Goal: Navigation & Orientation: Find specific page/section

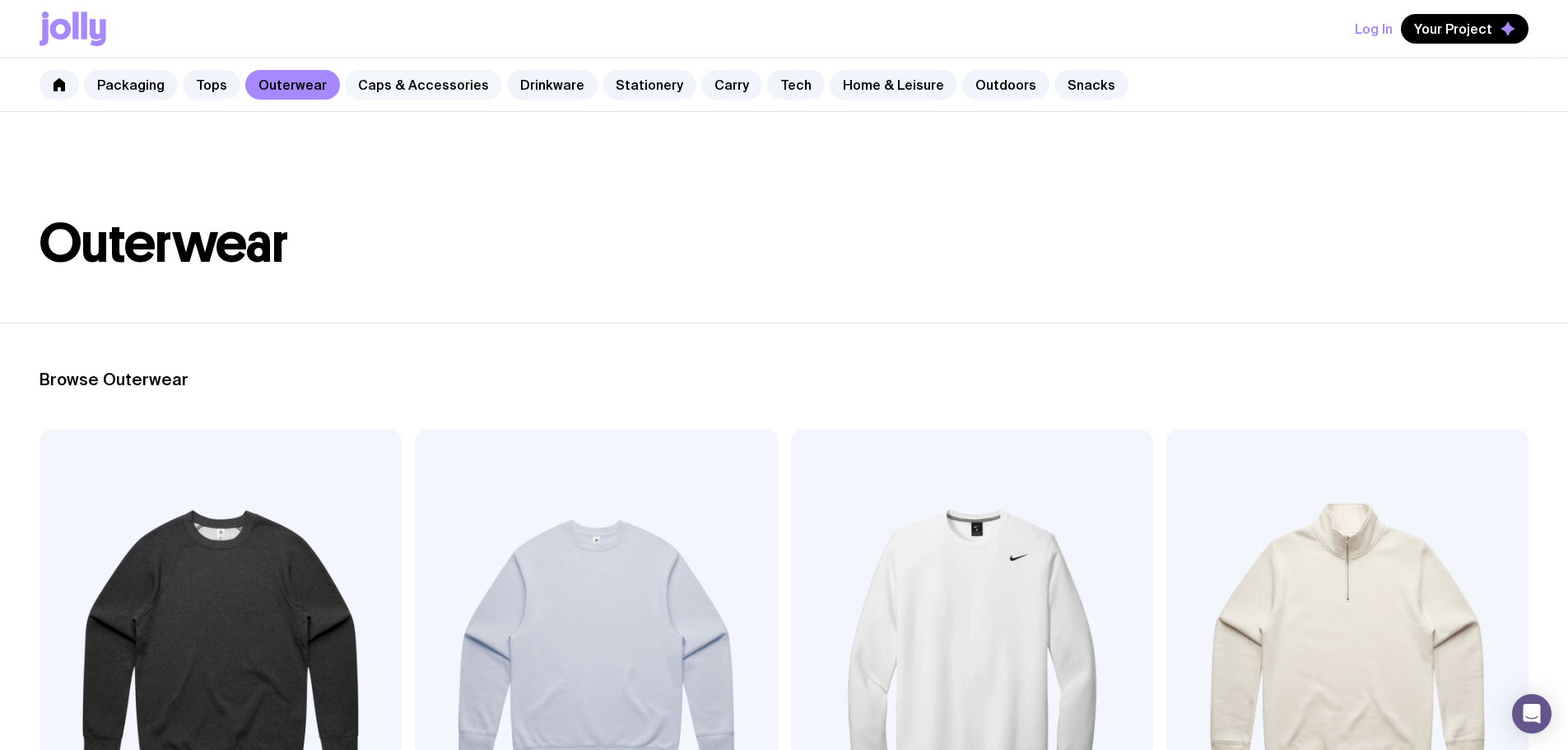
click at [412, 92] on link "Caps & Accessories" at bounding box center [422, 84] width 157 height 30
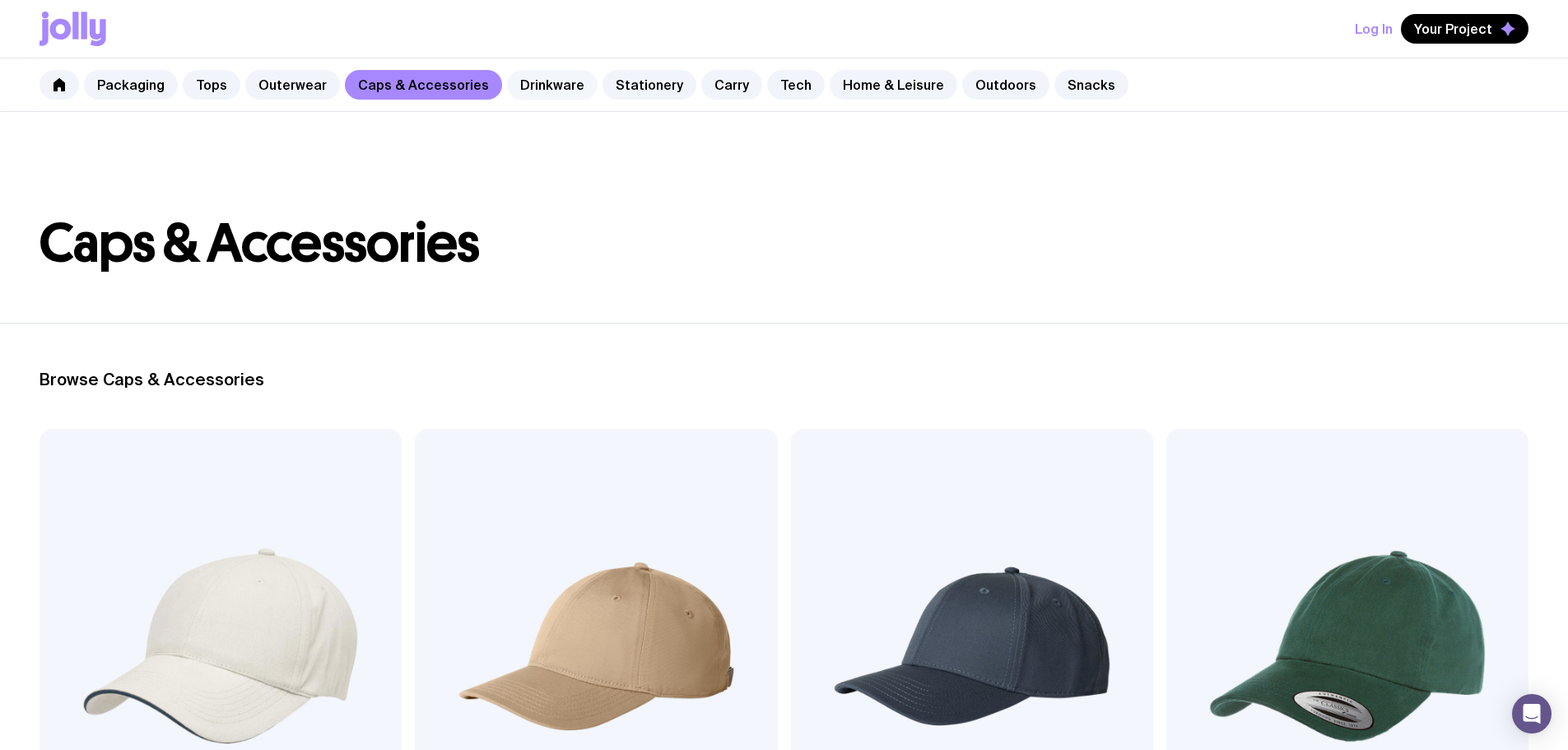
click at [536, 84] on link "Drinkware" at bounding box center [552, 84] width 91 height 30
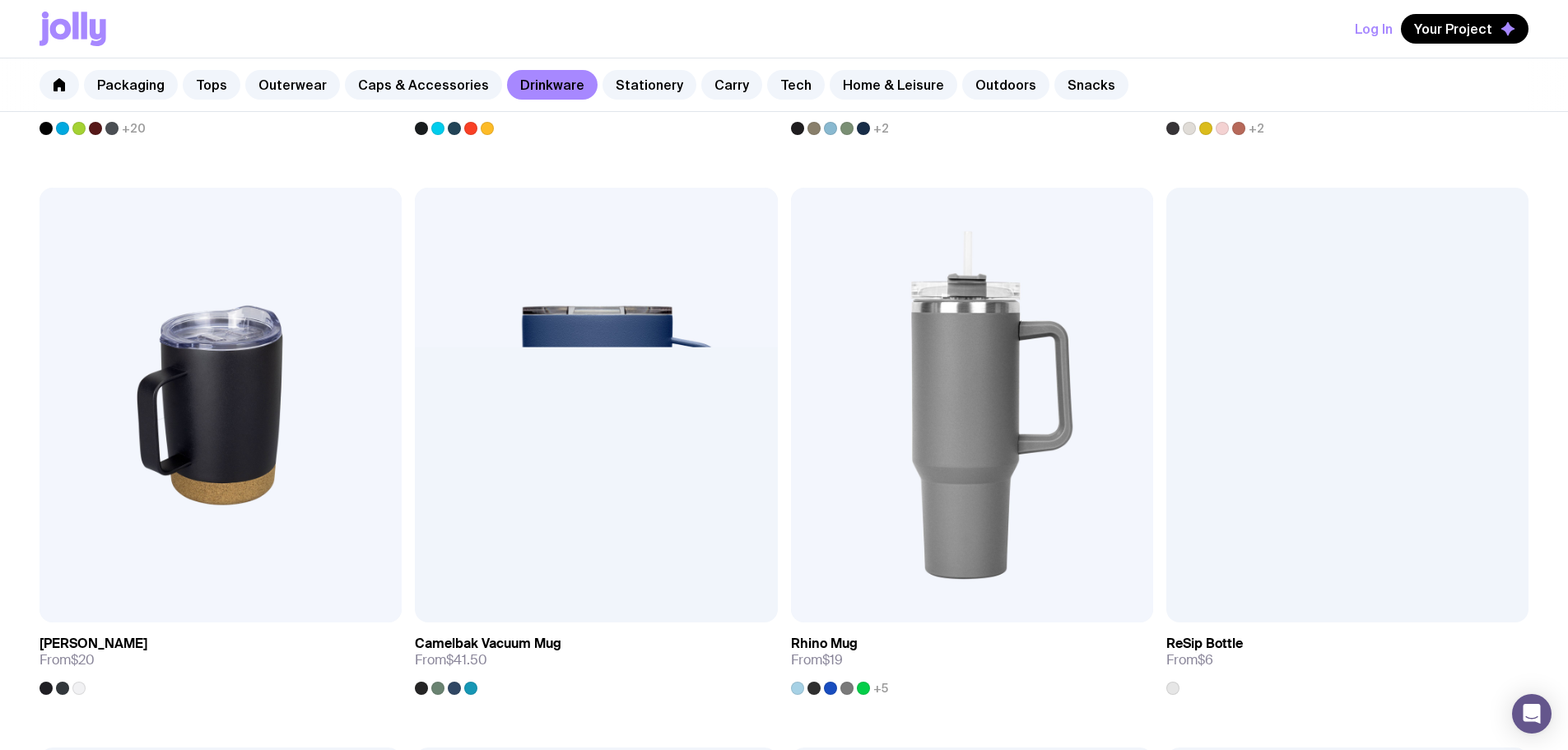
scroll to position [1400, 0]
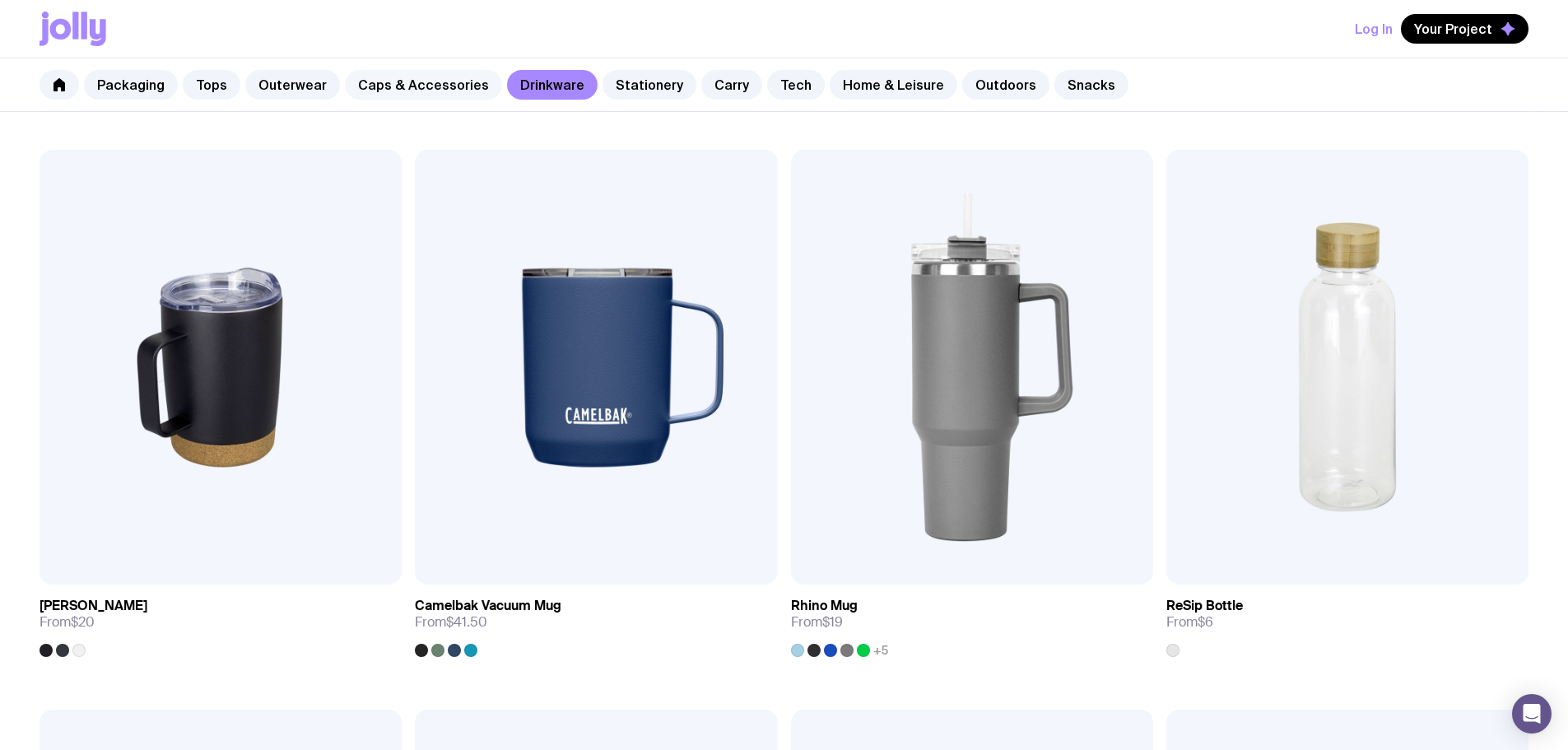
click at [452, 78] on link "Caps & Accessories" at bounding box center [422, 84] width 157 height 30
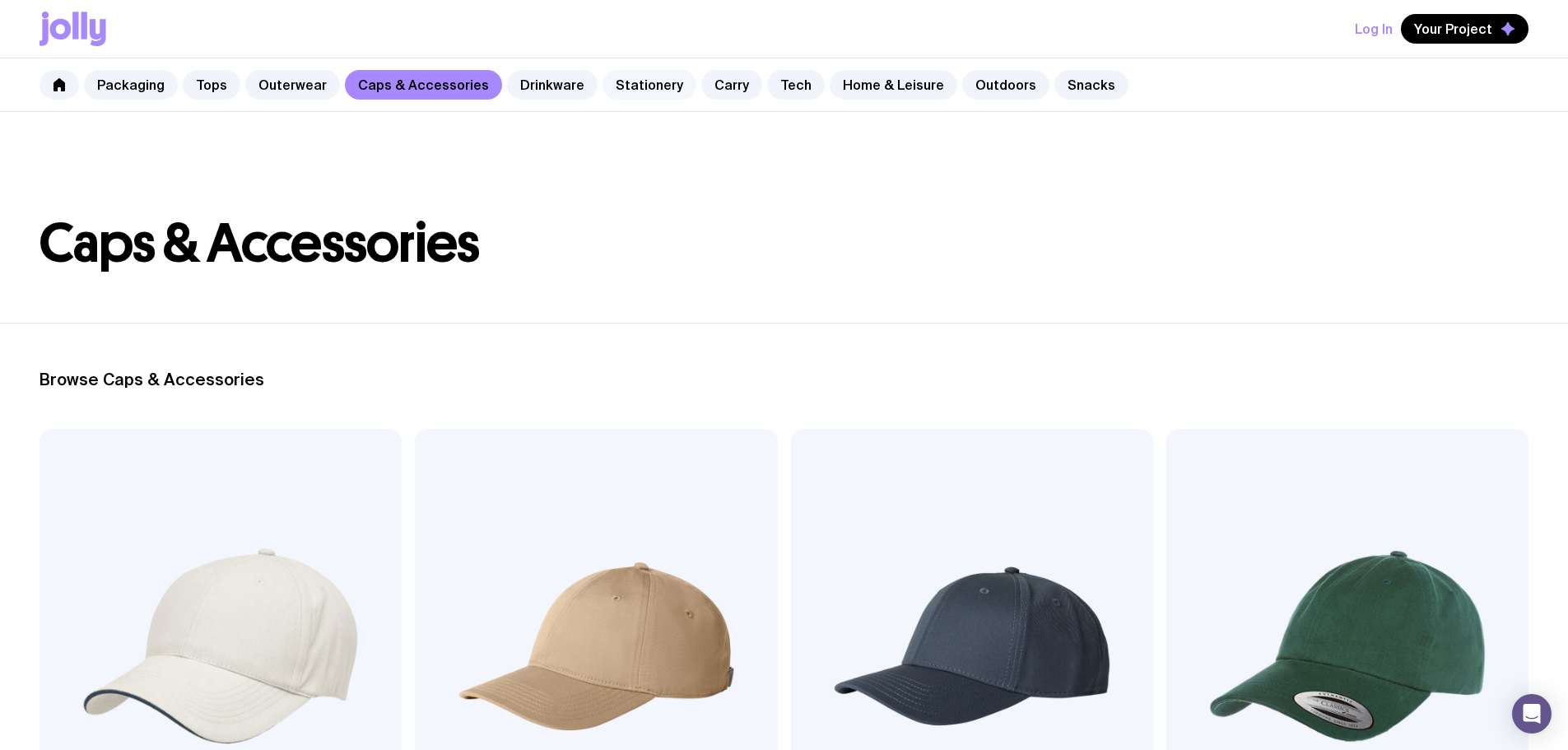
click at [637, 75] on link "Stationery" at bounding box center [649, 84] width 94 height 30
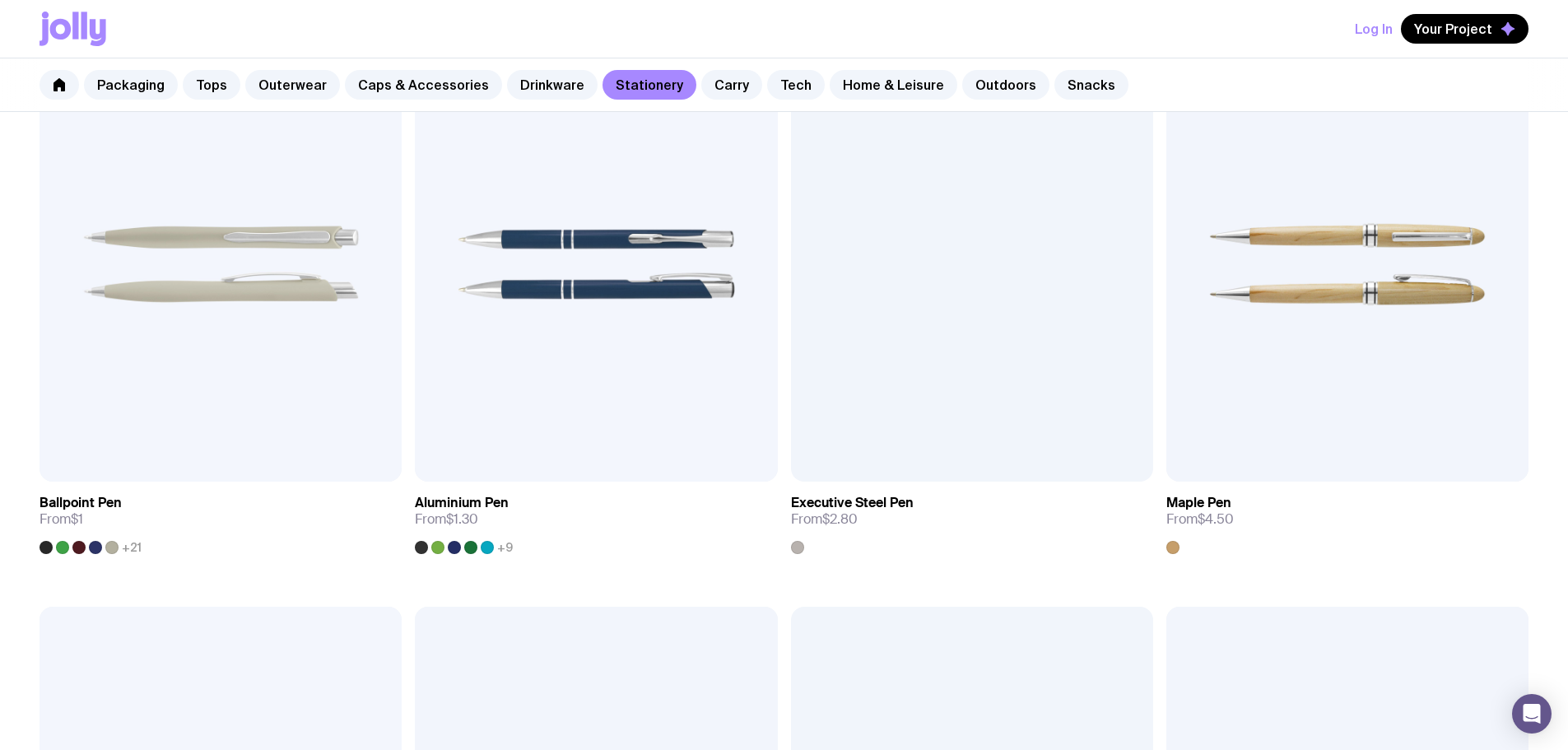
scroll to position [412, 0]
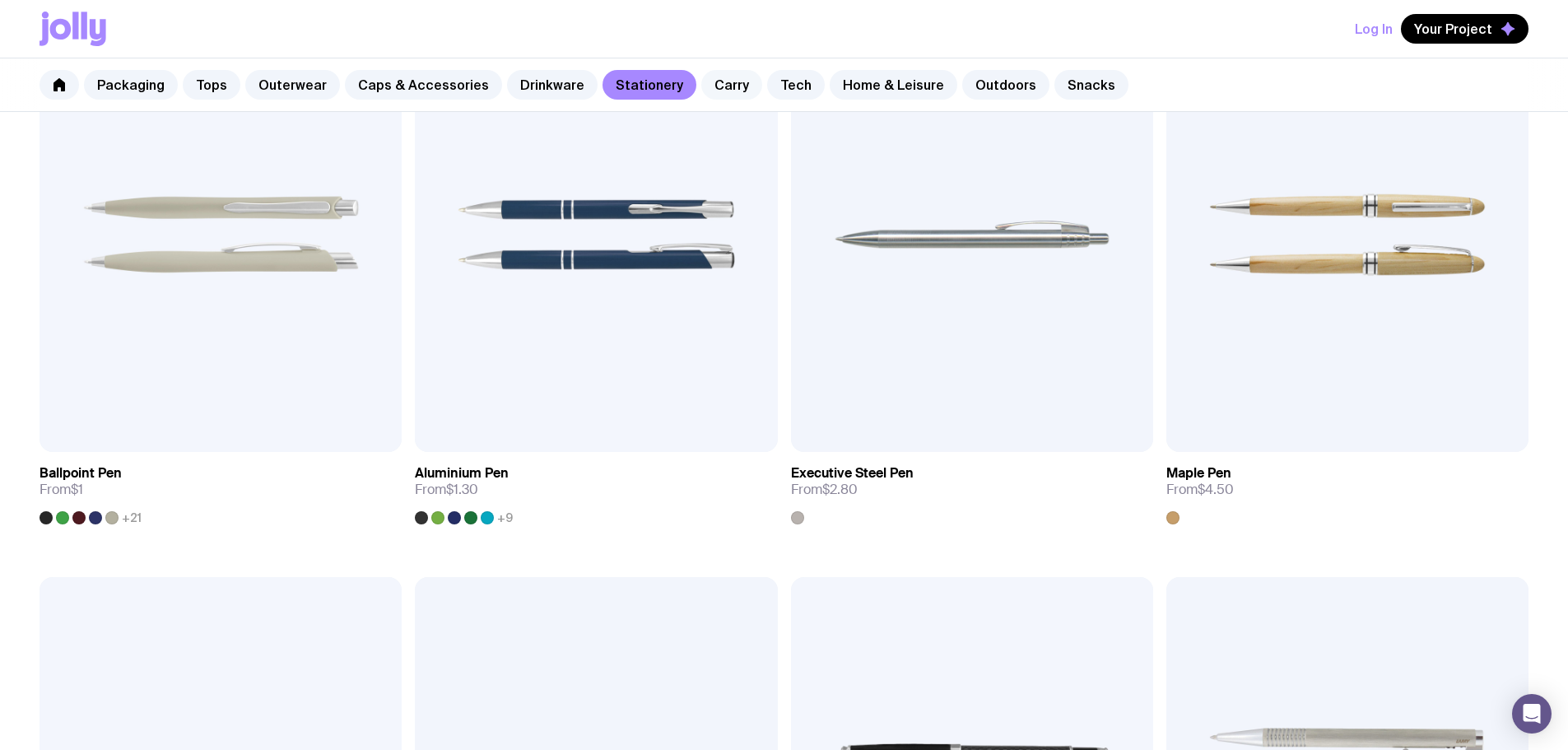
click at [701, 93] on link "Carry" at bounding box center [732, 84] width 61 height 30
click at [778, 76] on link "Tech" at bounding box center [796, 84] width 57 height 30
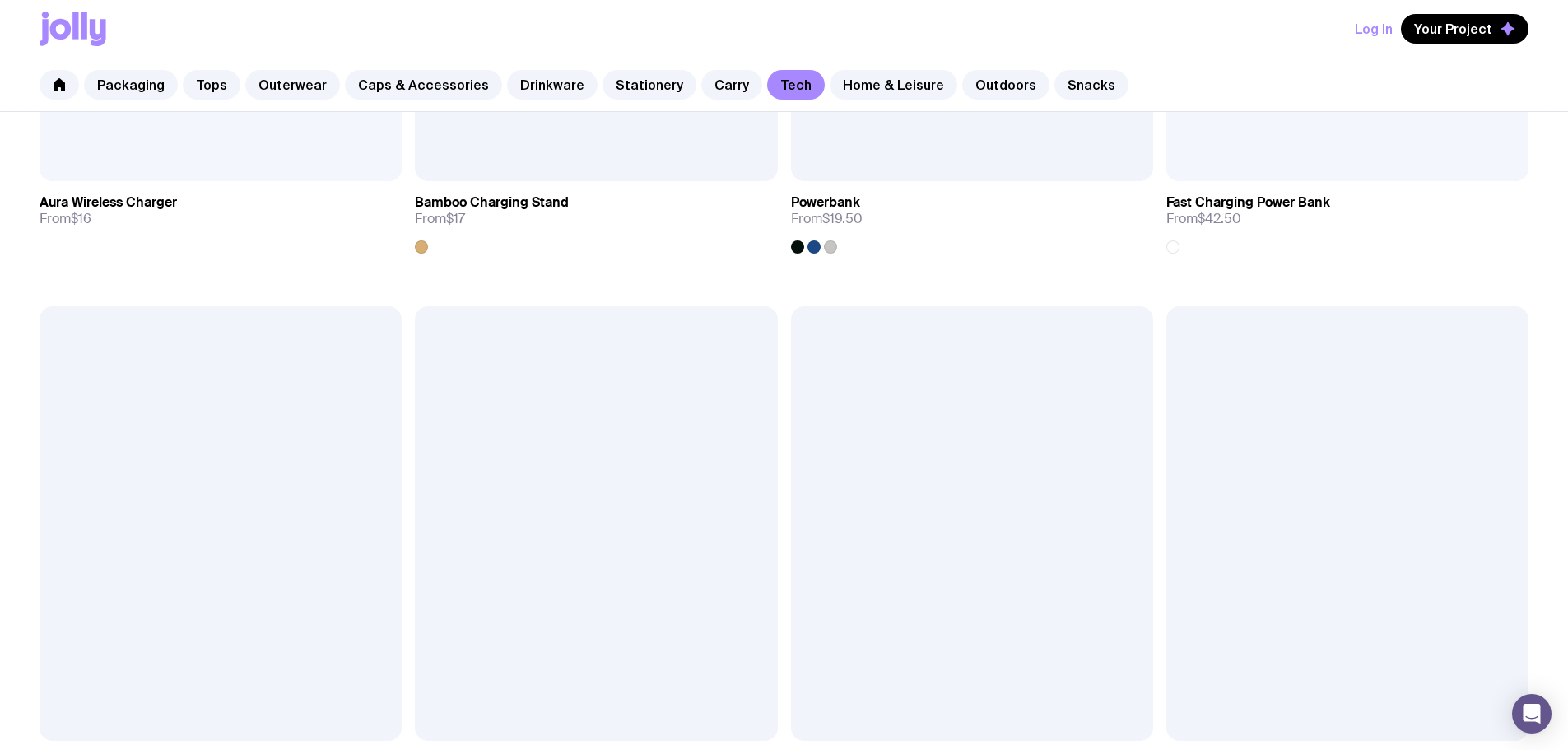
scroll to position [1214, 0]
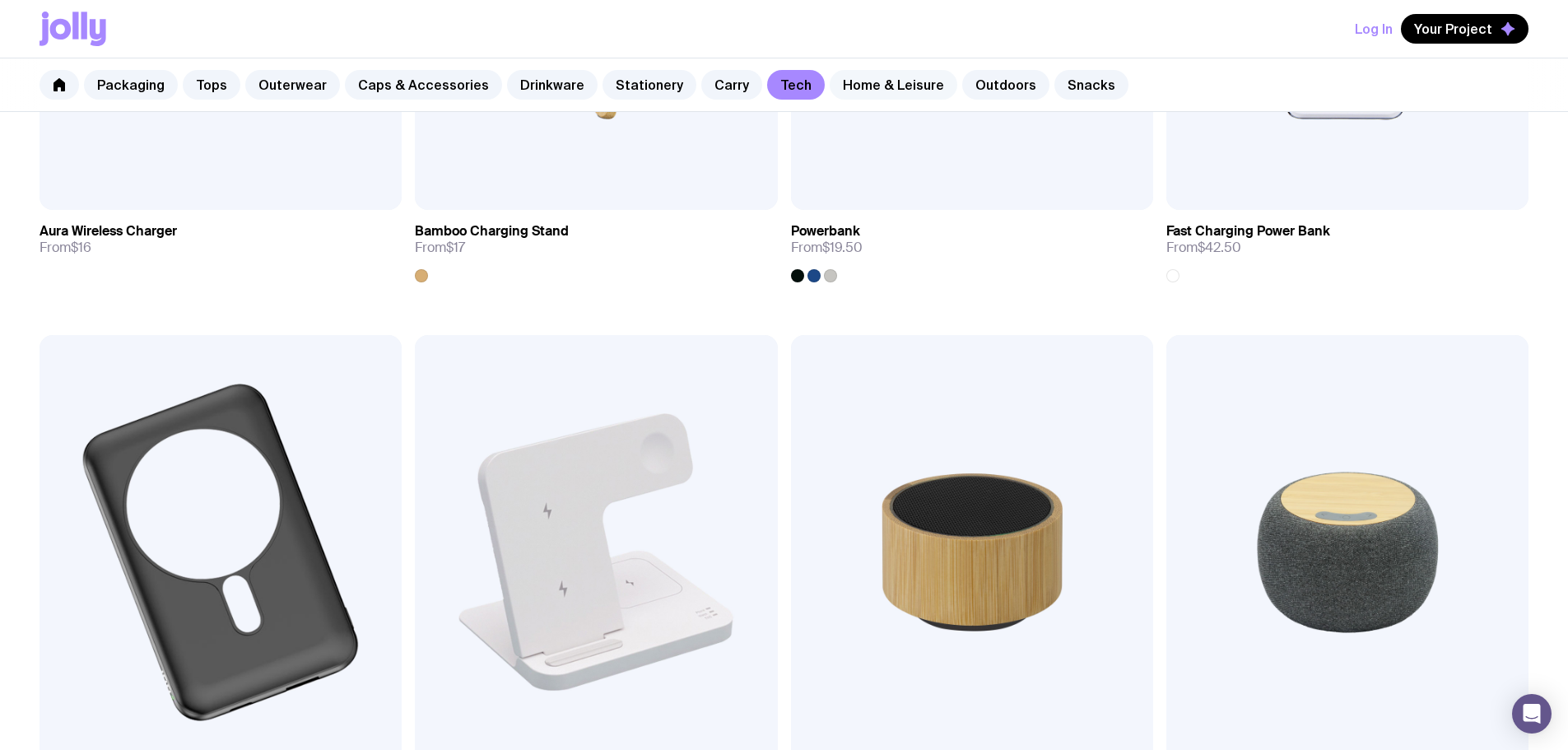
click at [844, 79] on link "Home & Leisure" at bounding box center [893, 84] width 127 height 30
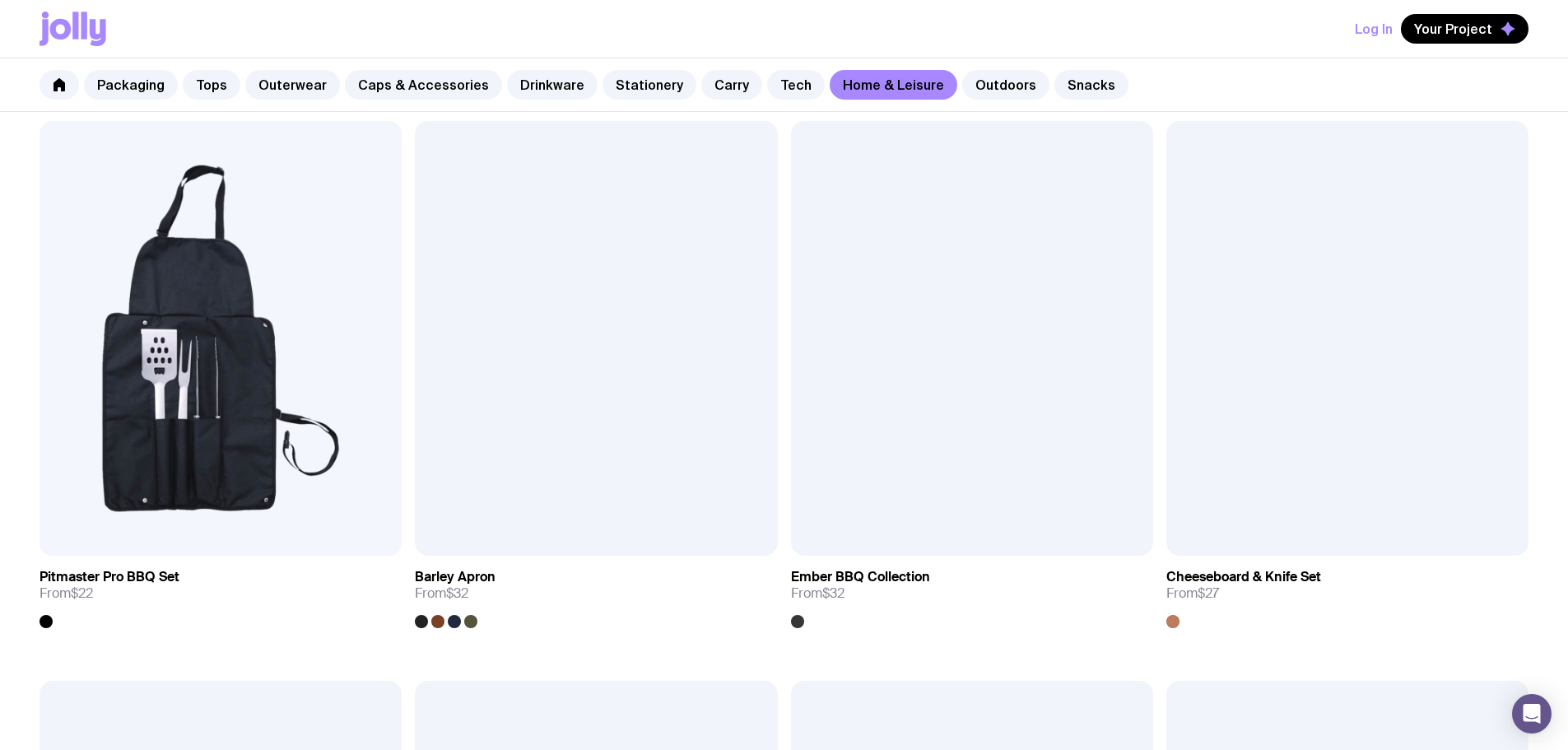
scroll to position [1153, 0]
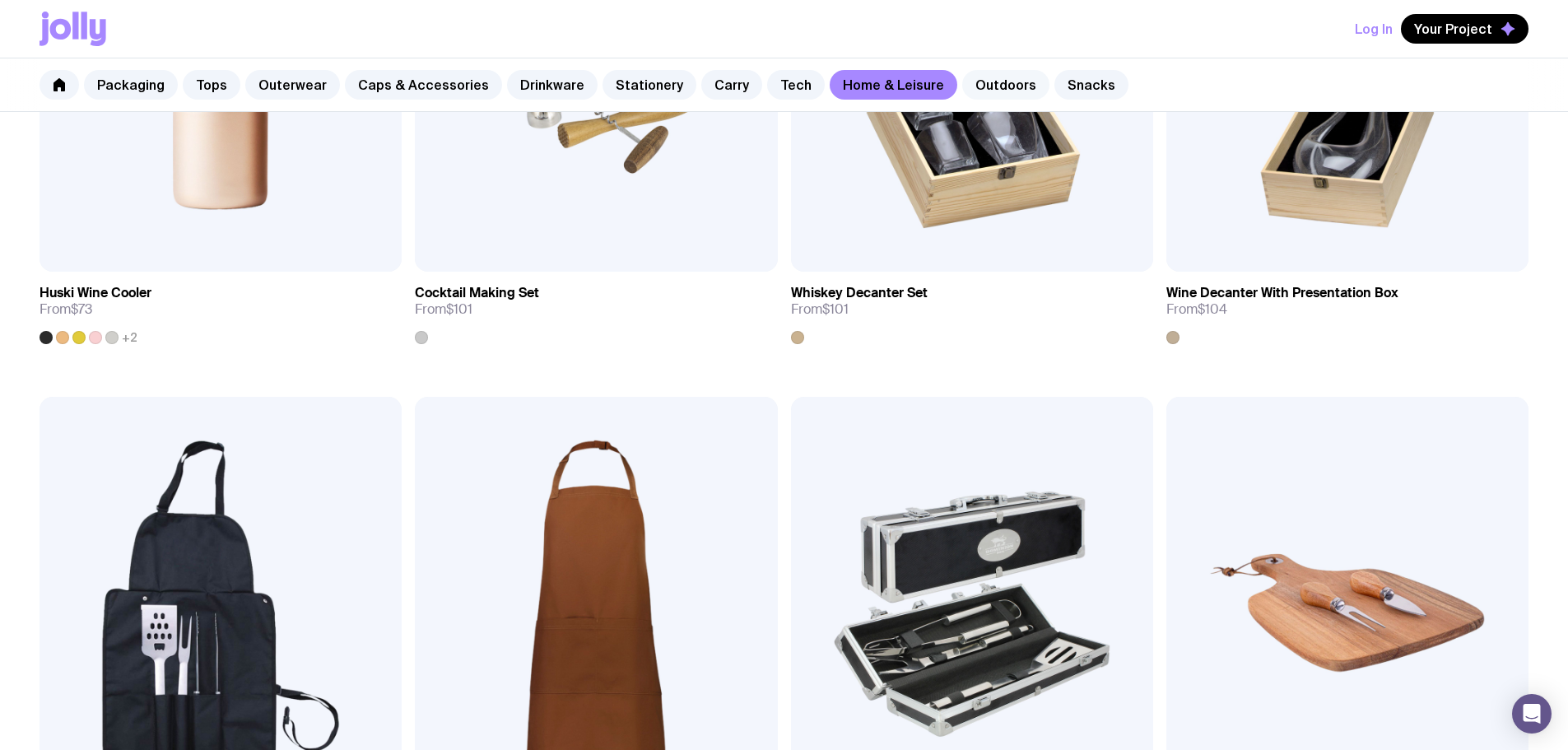
click at [973, 95] on link "Outdoors" at bounding box center [1006, 84] width 87 height 30
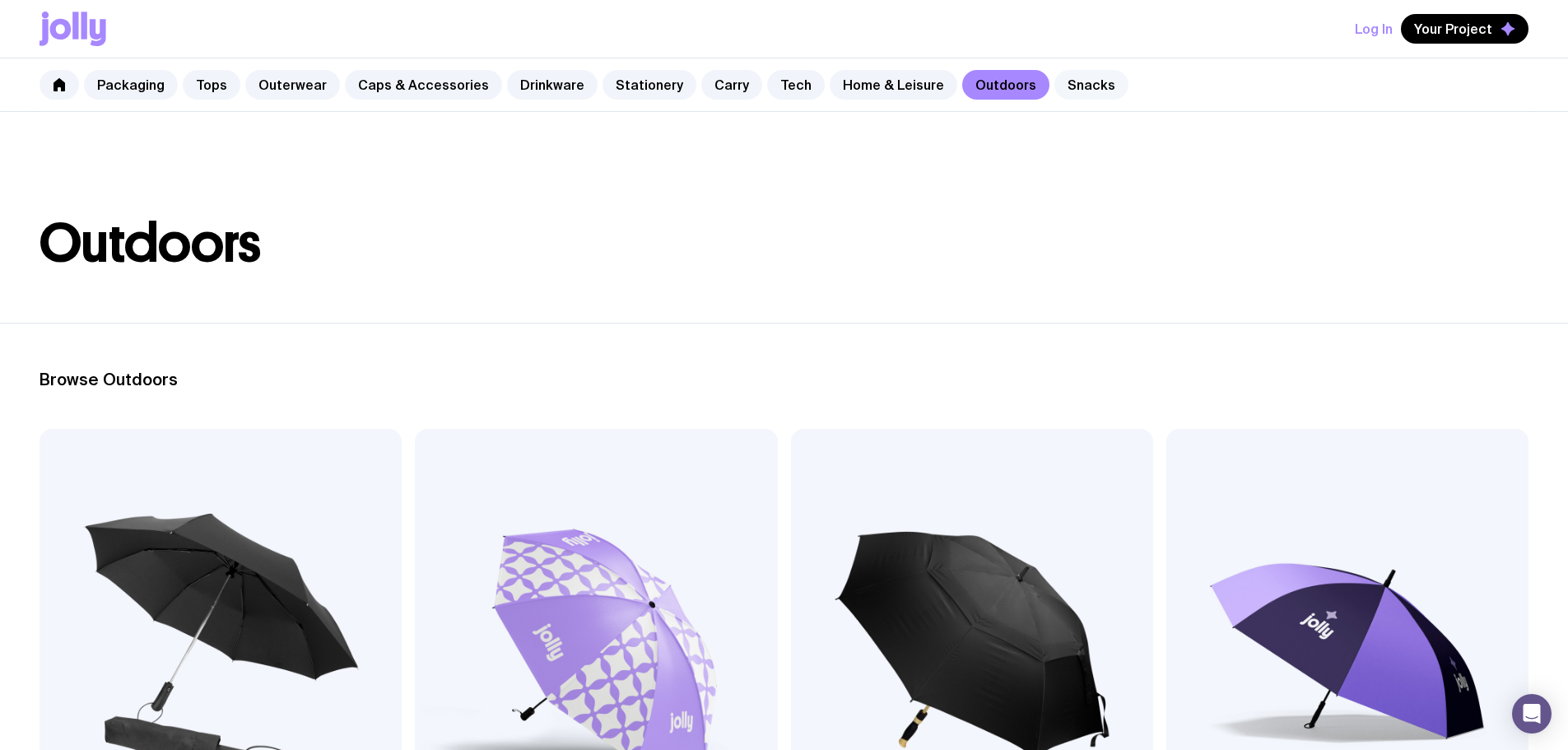
click at [1054, 91] on link "Snacks" at bounding box center [1091, 84] width 74 height 30
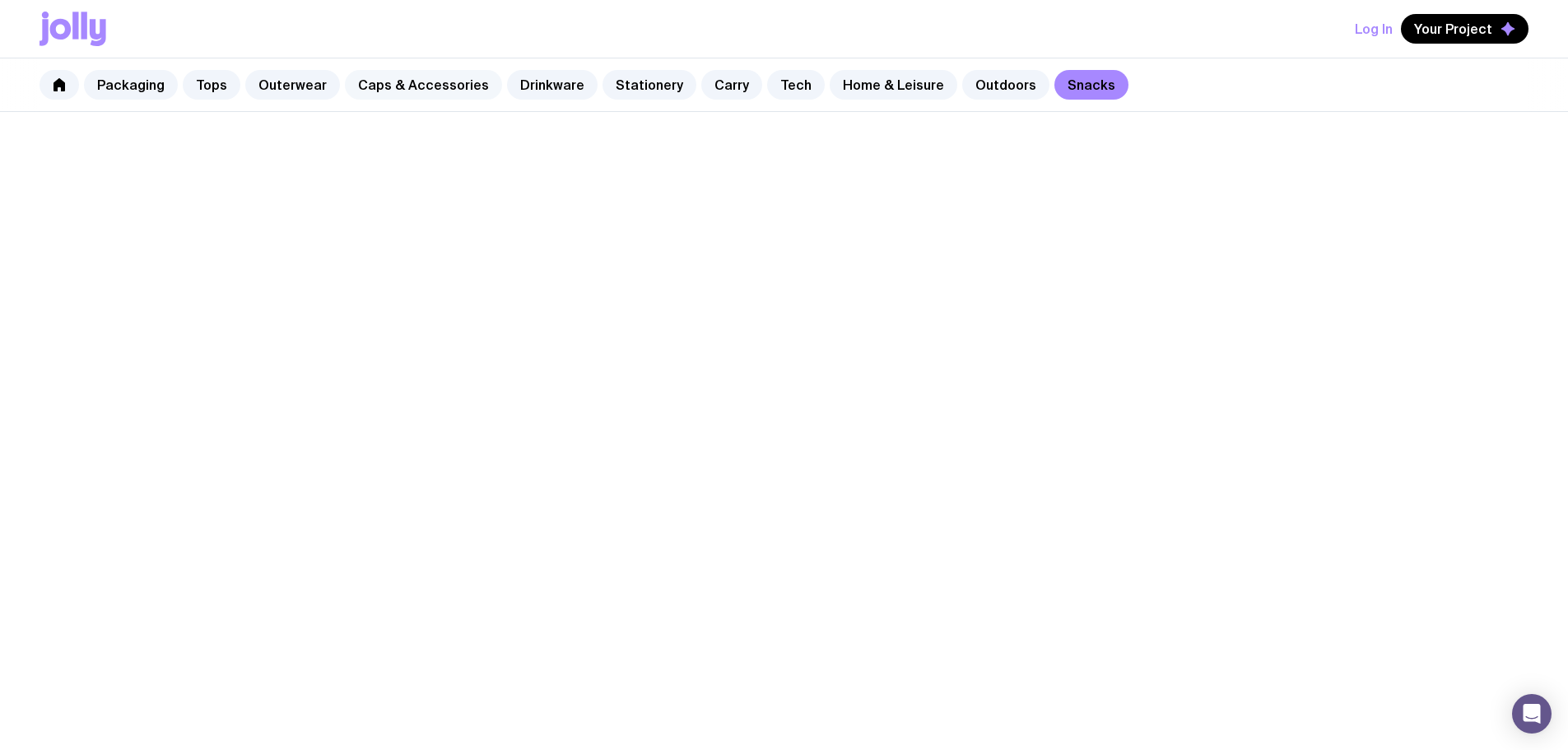
click at [444, 98] on link "Caps & Accessories" at bounding box center [422, 84] width 157 height 30
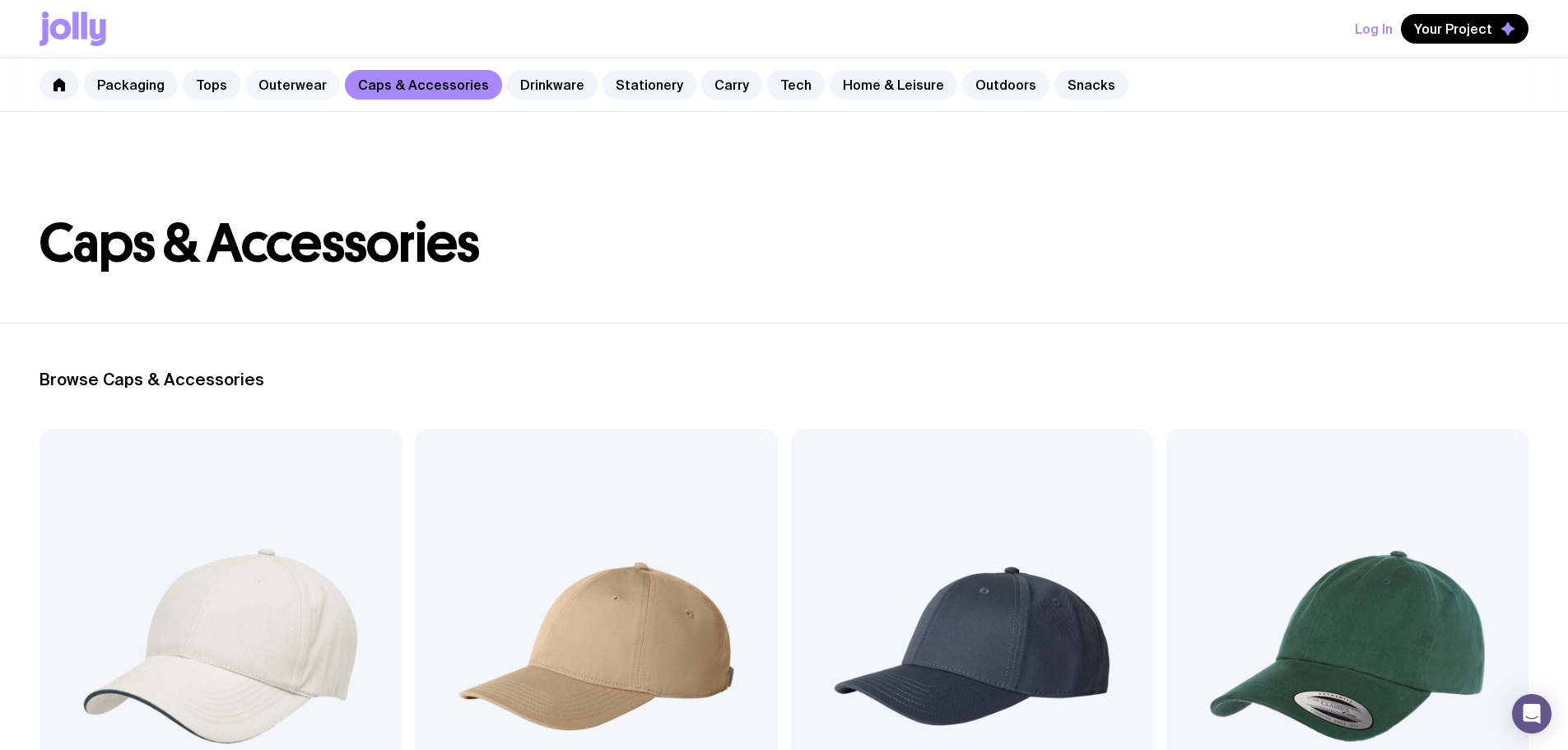
click at [280, 78] on link "Outerwear" at bounding box center [292, 84] width 95 height 30
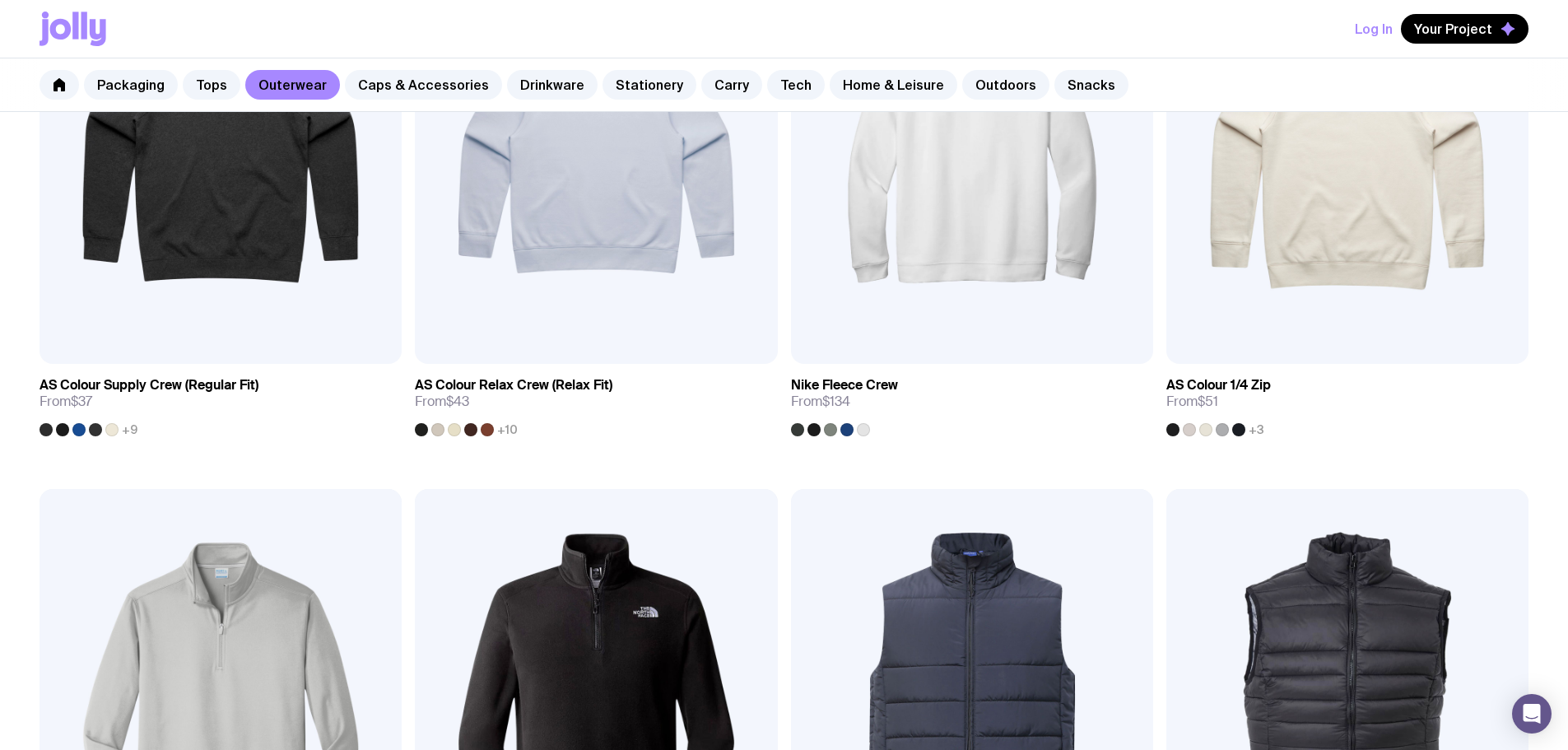
scroll to position [165, 0]
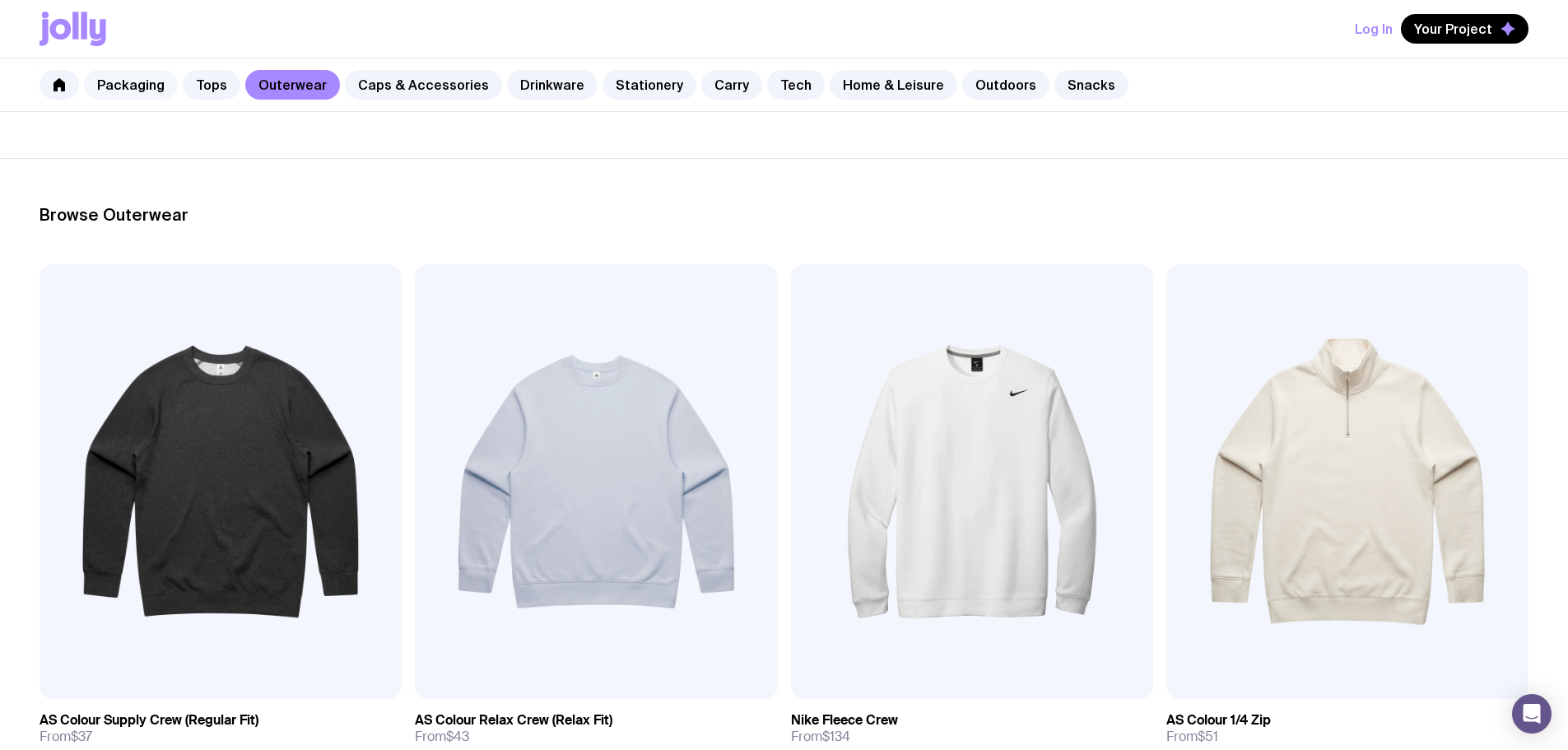
click at [137, 89] on link "Packaging" at bounding box center [131, 84] width 94 height 30
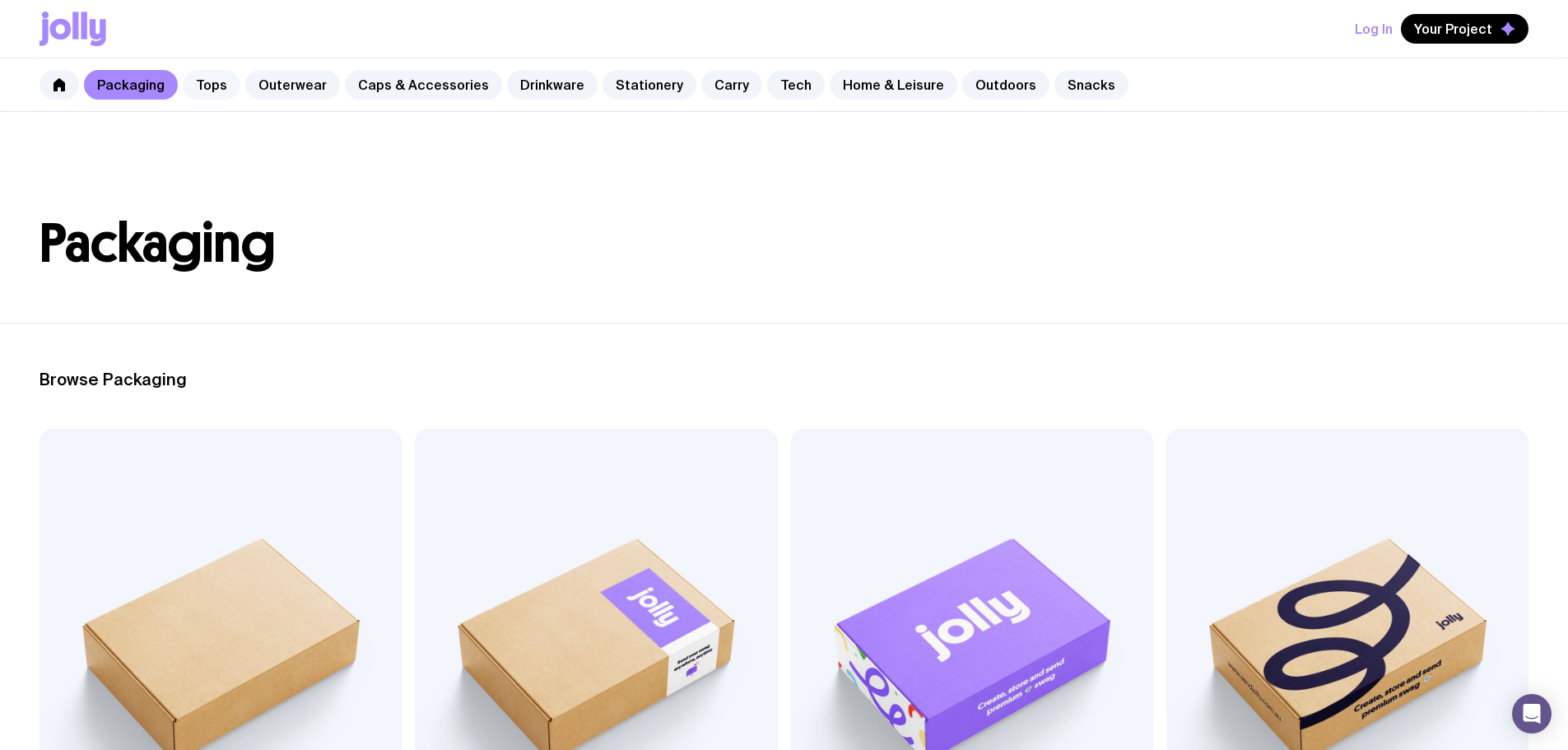
click at [222, 89] on link "Tops" at bounding box center [212, 84] width 57 height 30
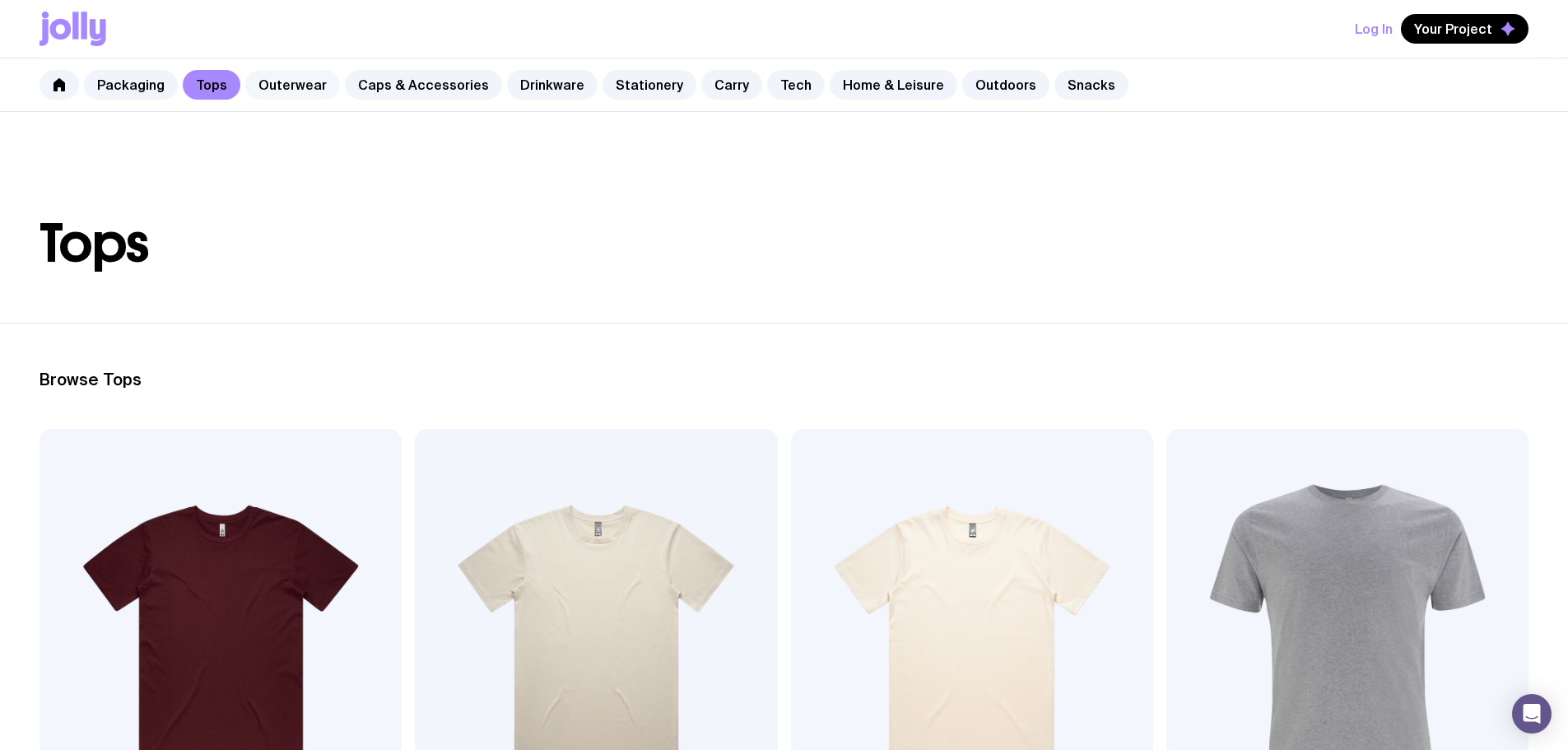
click at [304, 92] on link "Outerwear" at bounding box center [292, 84] width 95 height 30
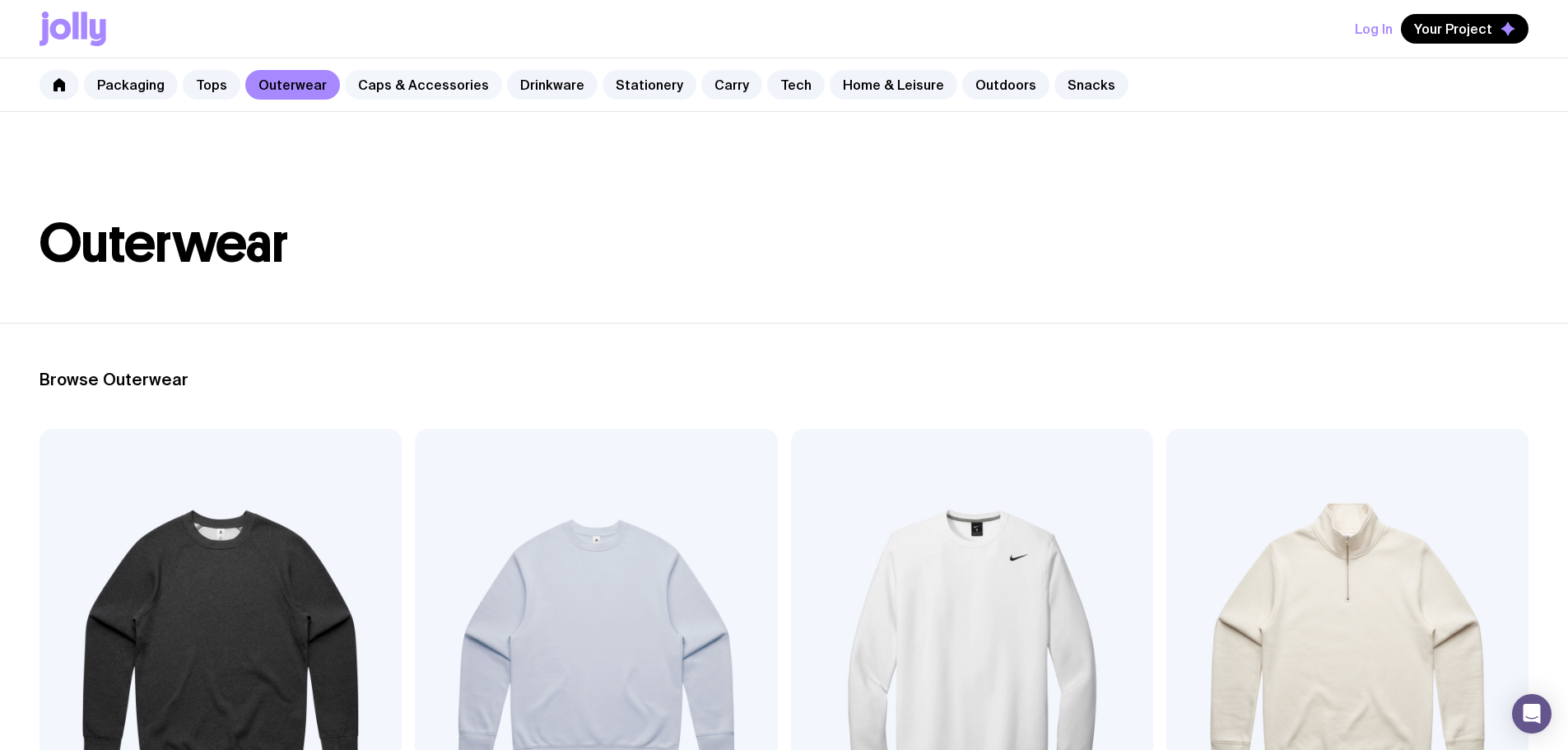
click at [417, 85] on link "Caps & Accessories" at bounding box center [422, 84] width 157 height 30
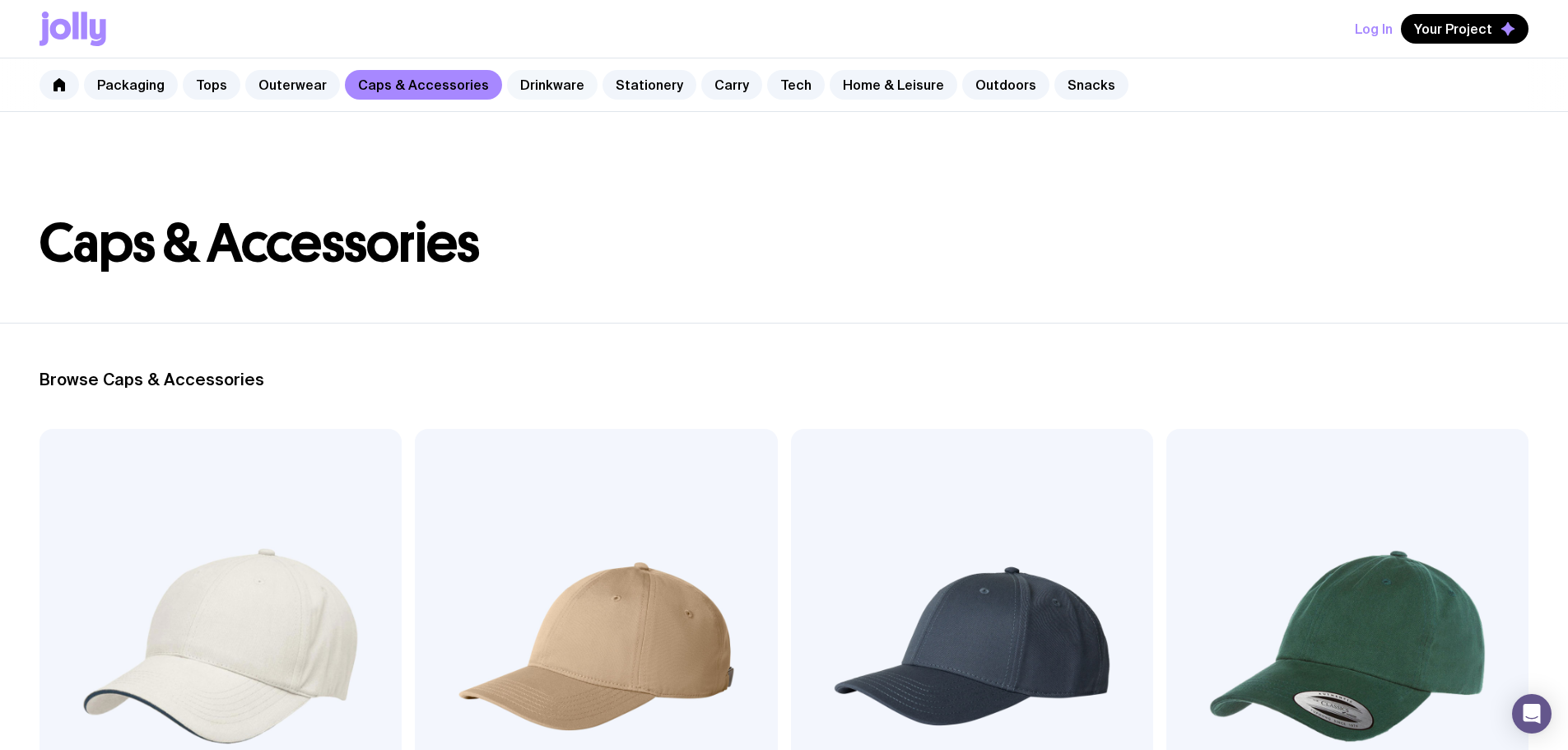
click at [523, 84] on link "Drinkware" at bounding box center [552, 84] width 91 height 30
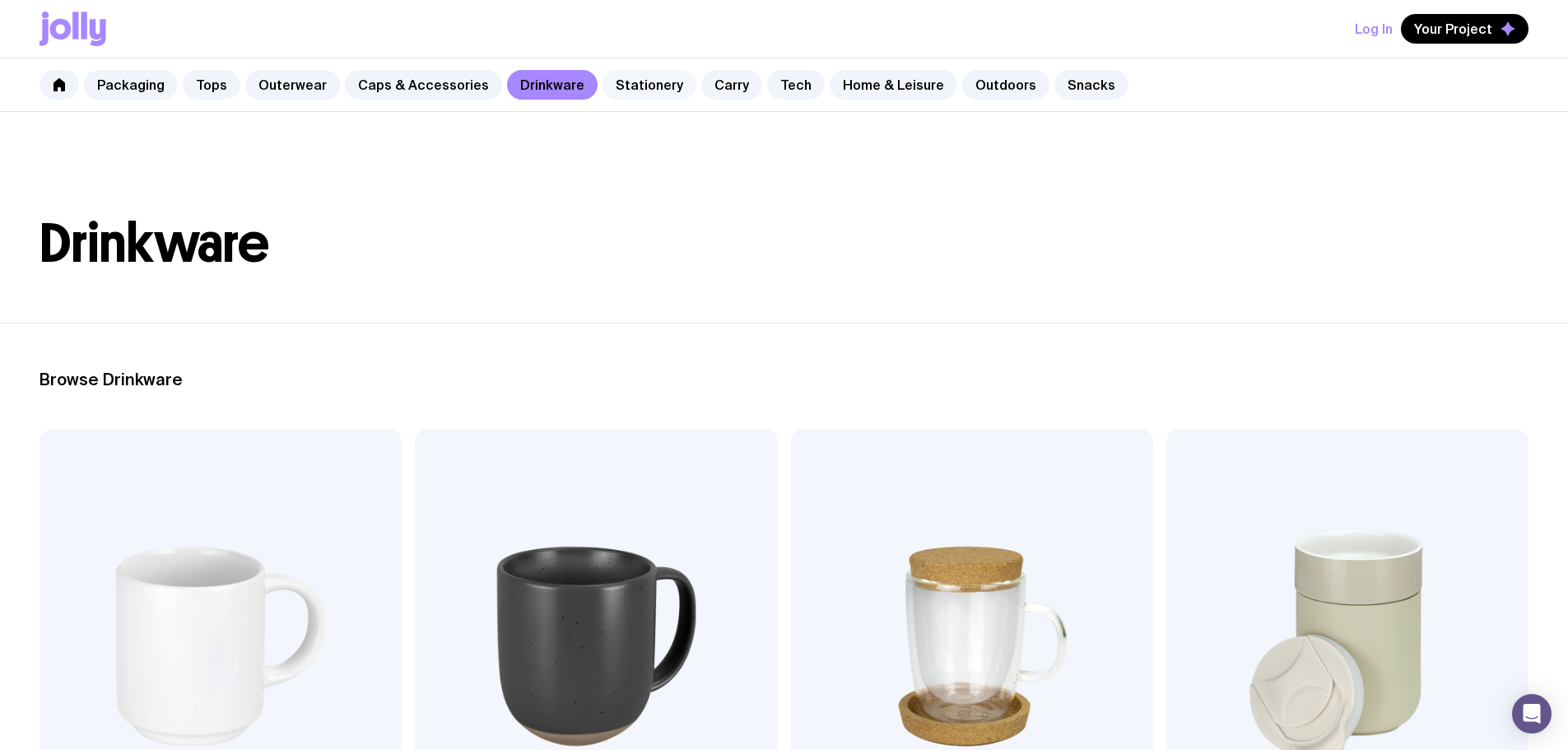
click at [640, 88] on link "Stationery" at bounding box center [649, 84] width 94 height 30
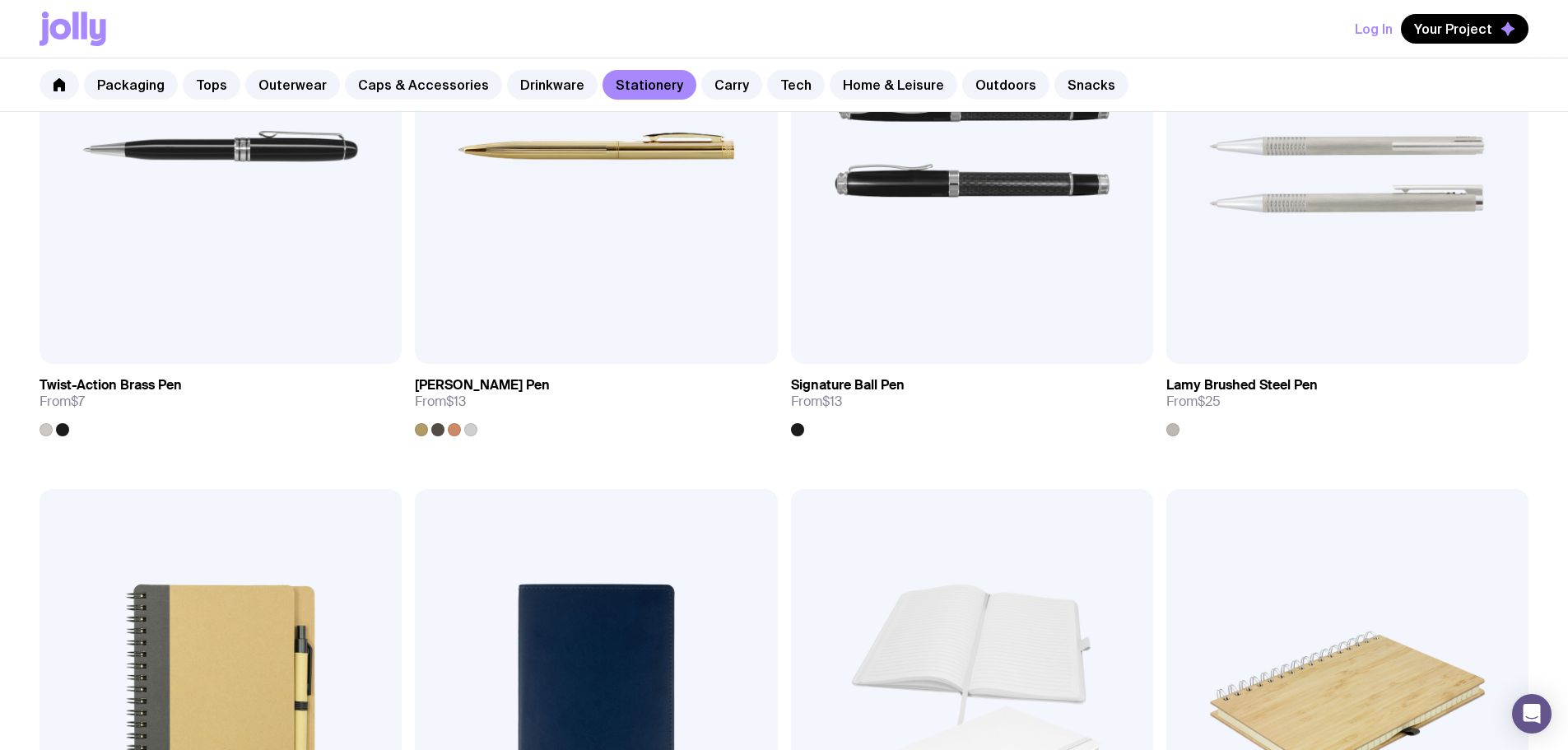
scroll to position [1050, 0]
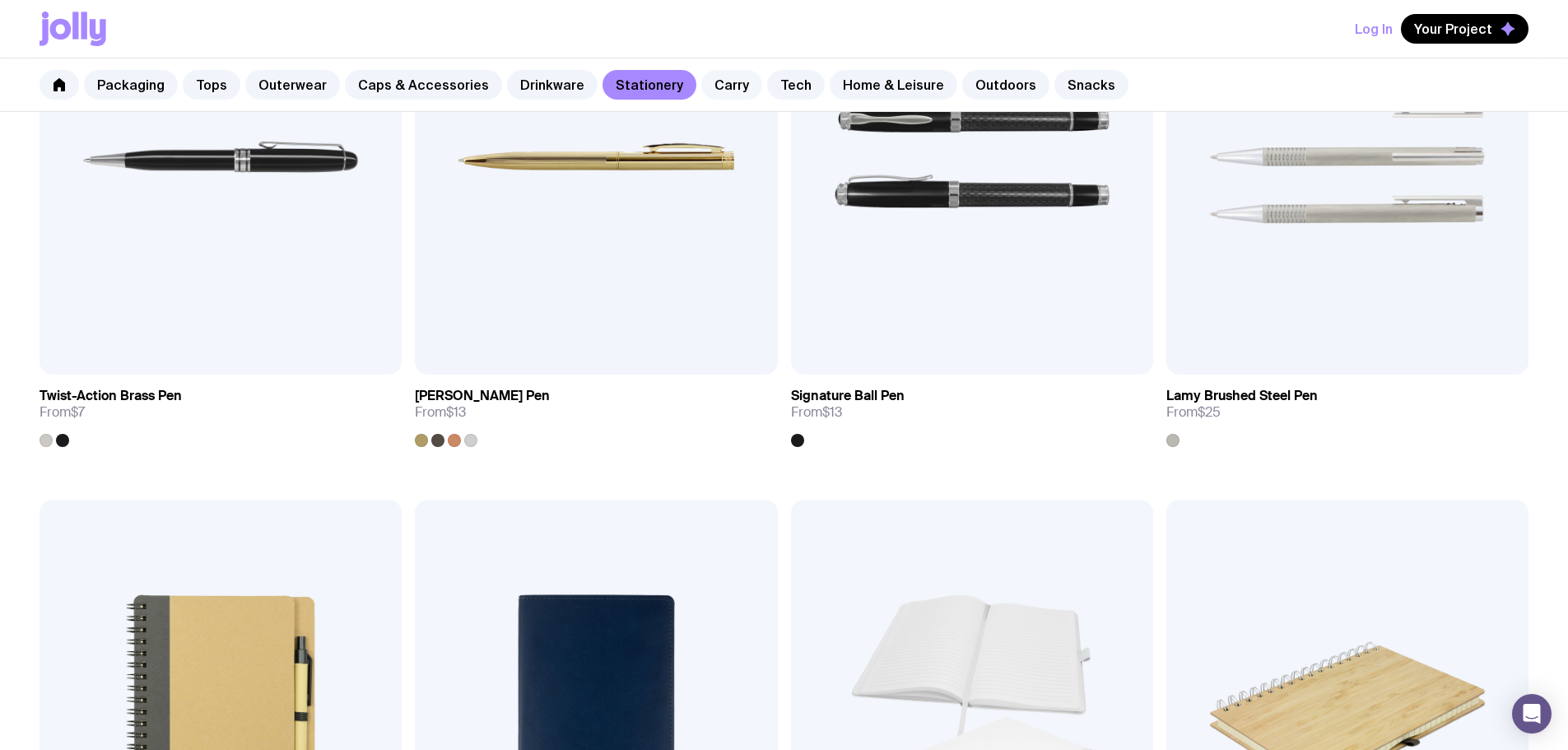
click at [708, 85] on link "Carry" at bounding box center [732, 84] width 61 height 30
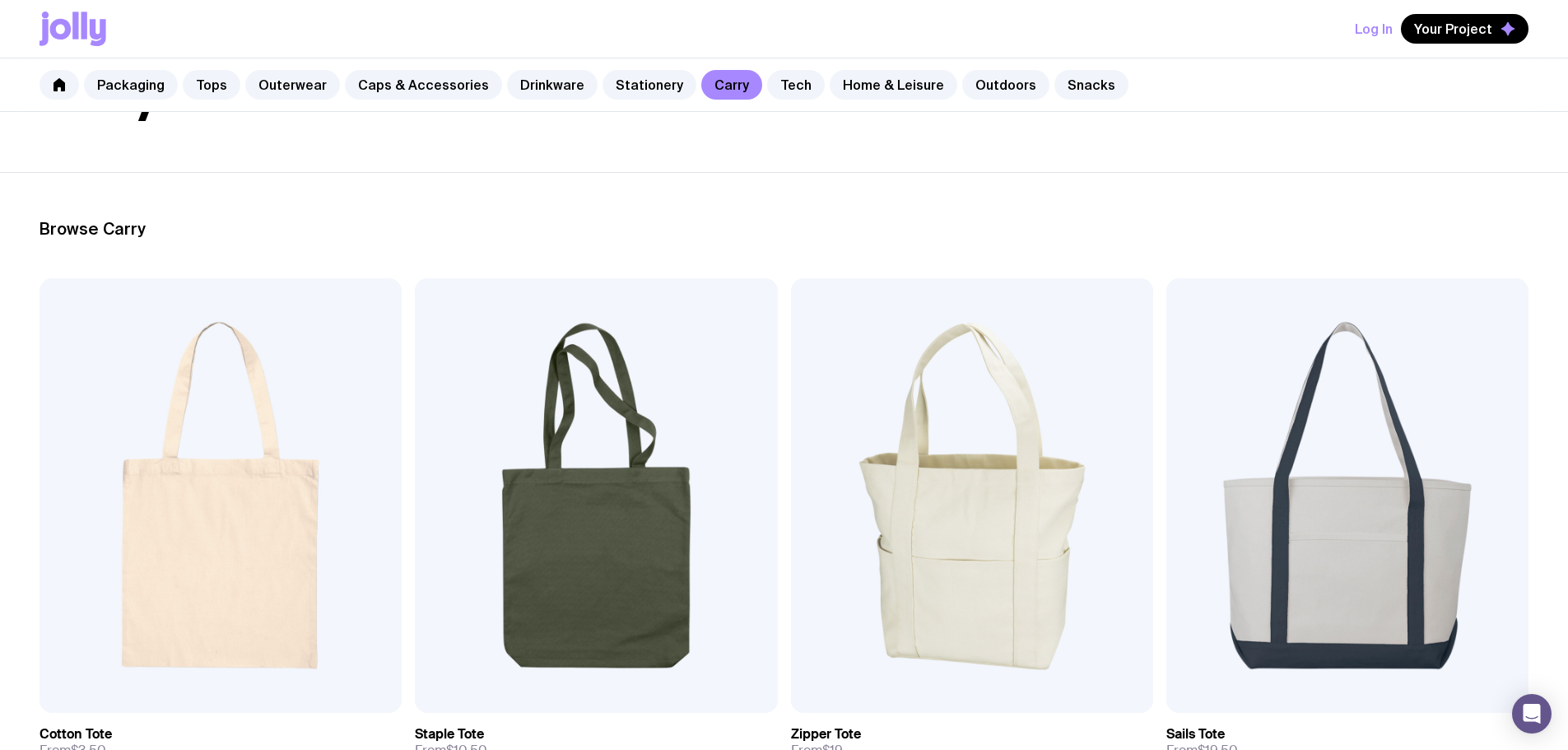
scroll to position [165, 0]
